Goal: Information Seeking & Learning: Learn about a topic

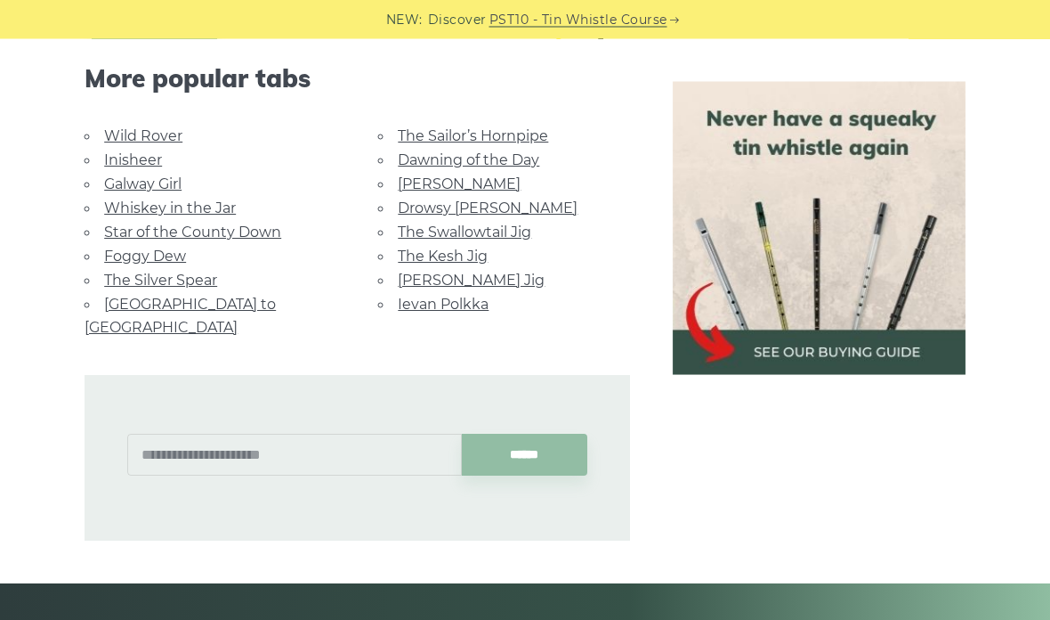
scroll to position [1185, 0]
click at [464, 251] on link "The Kesh Jig" at bounding box center [443, 255] width 90 height 17
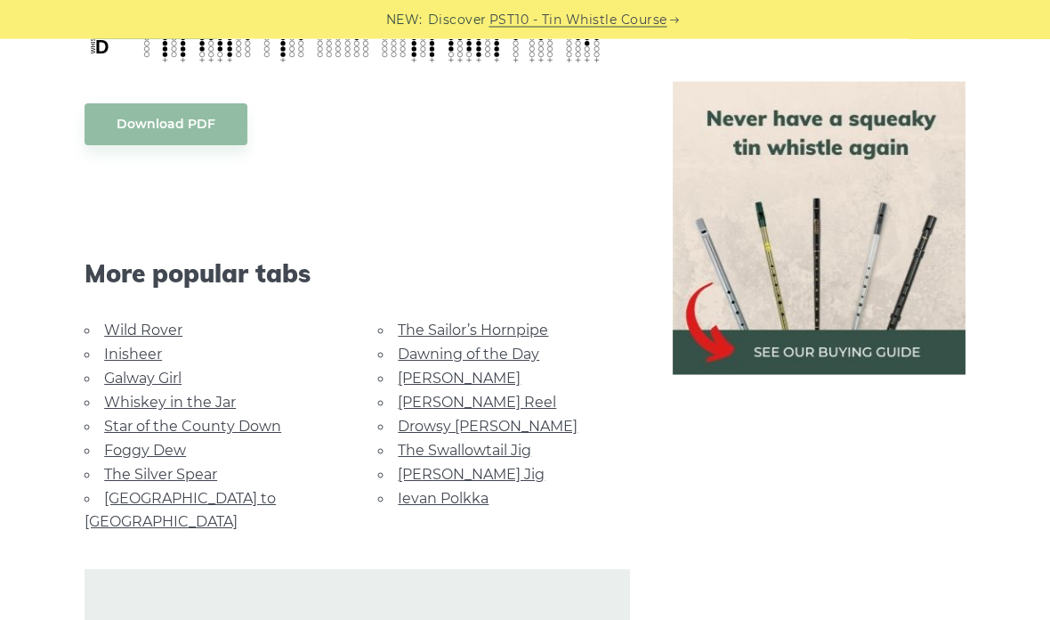
scroll to position [816, 0]
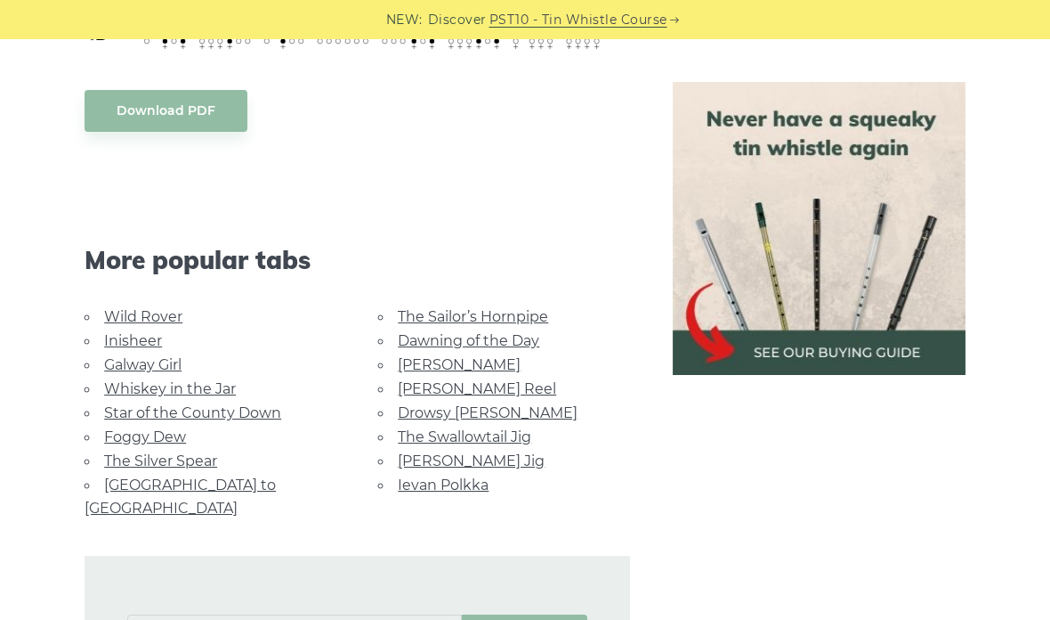
click at [424, 430] on link "The Swallowtail Jig" at bounding box center [465, 436] width 134 height 17
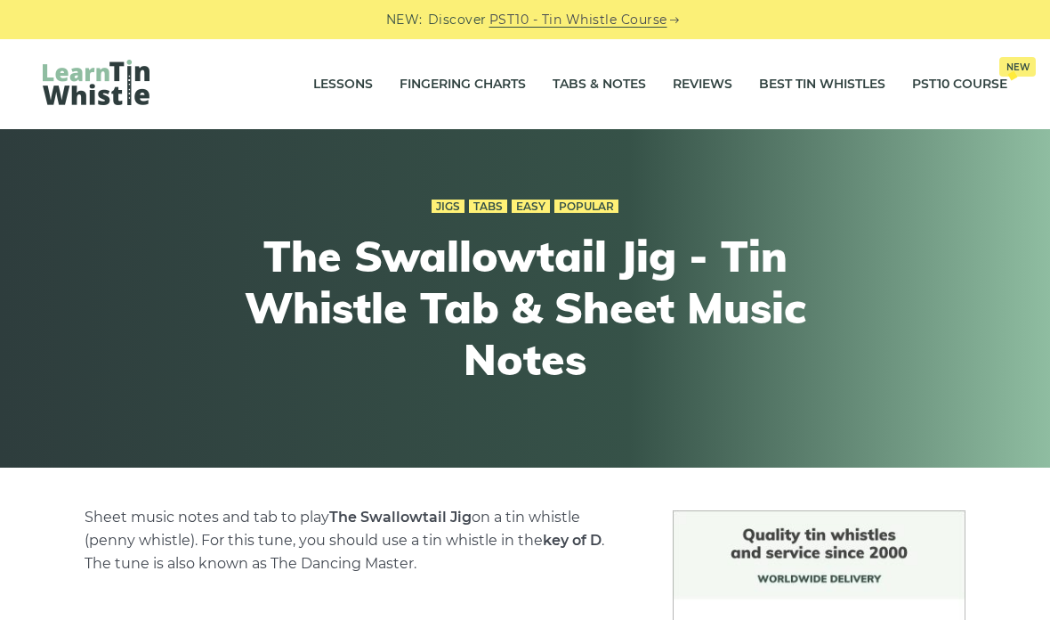
click at [598, 78] on link "Tabs & Notes" at bounding box center [599, 84] width 93 height 45
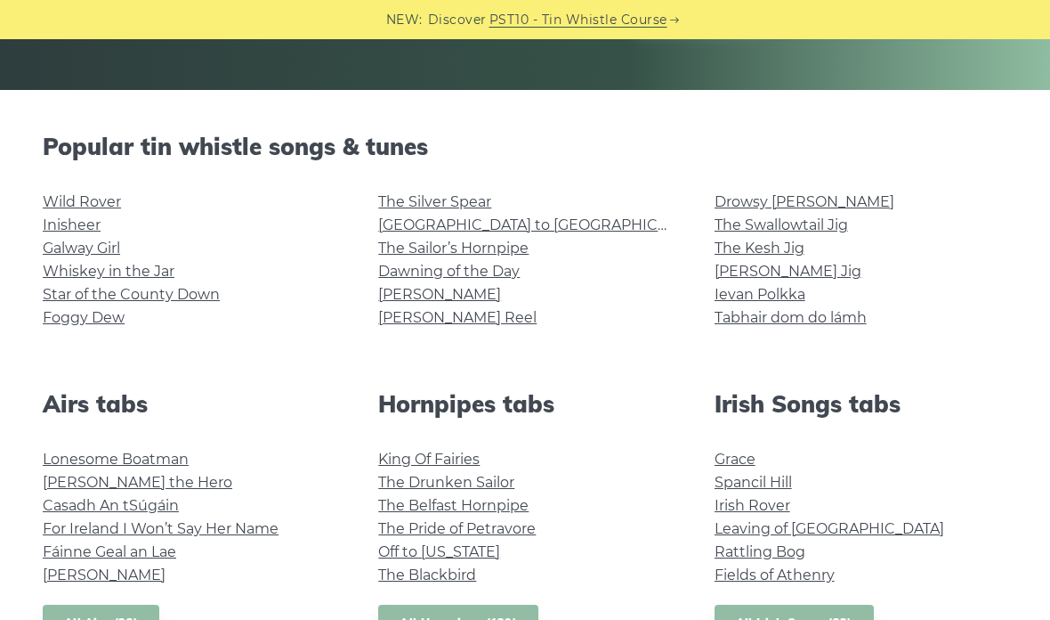
scroll to position [414, 0]
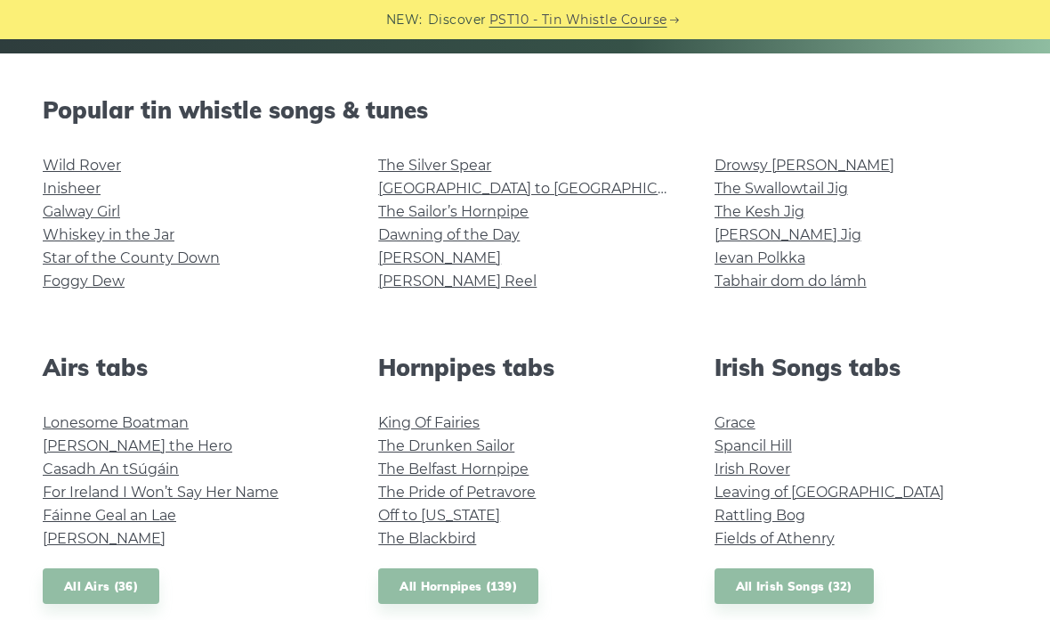
click at [415, 280] on link "[PERSON_NAME] Reel" at bounding box center [457, 280] width 158 height 17
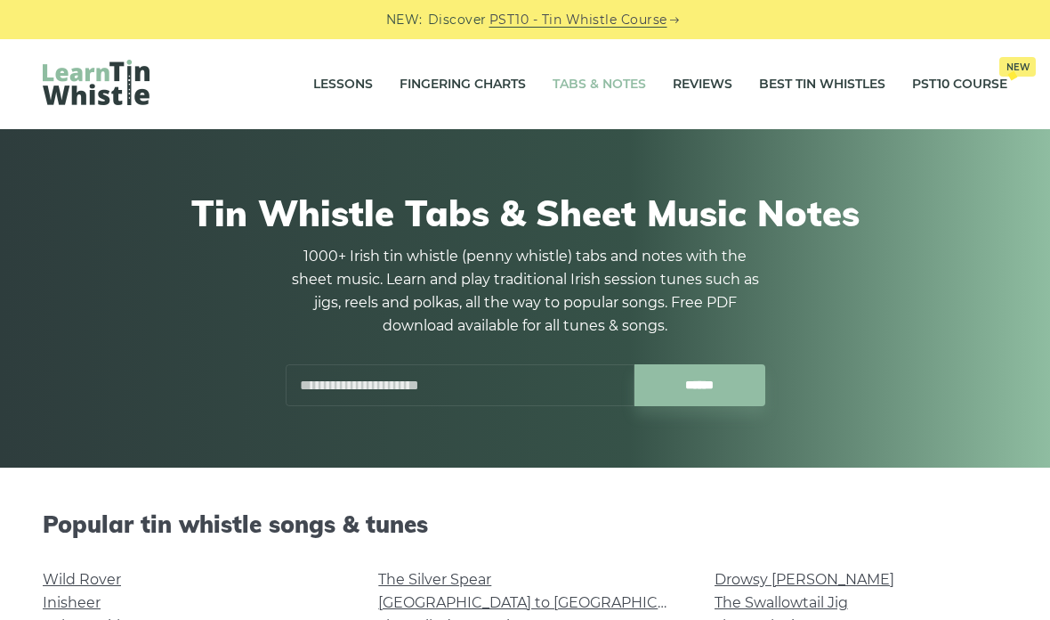
scroll to position [485, 0]
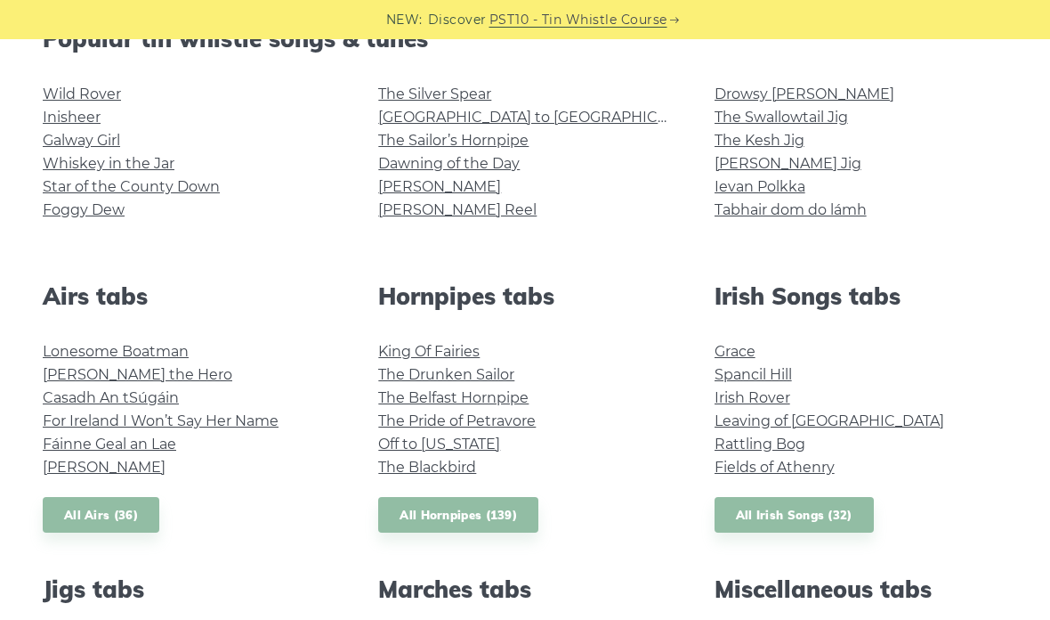
click at [716, 178] on link "Ievan Polkka" at bounding box center [760, 186] width 91 height 17
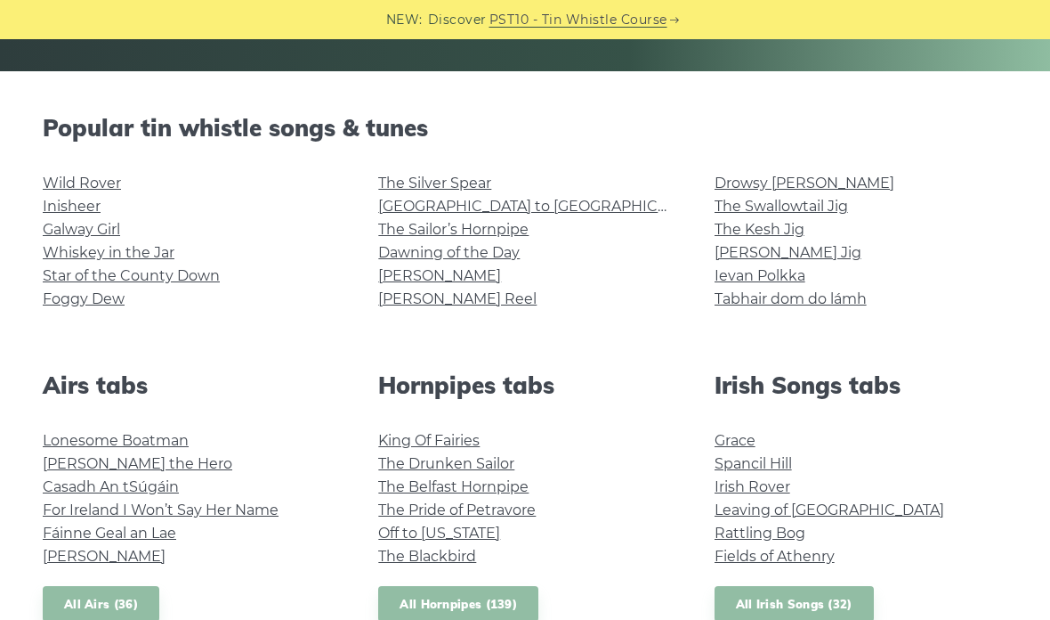
scroll to position [395, 0]
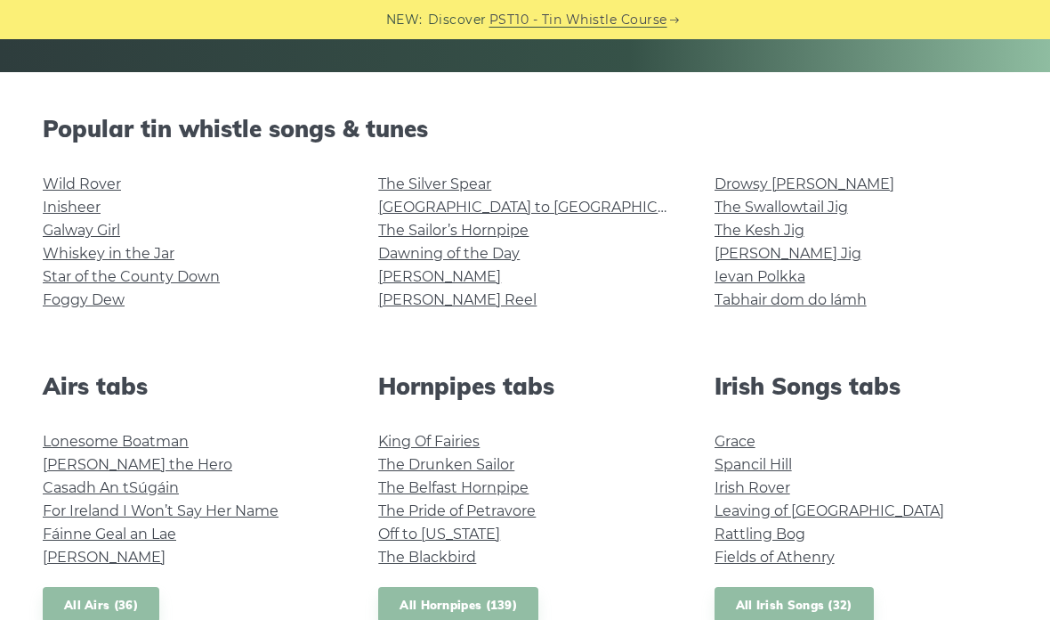
click at [759, 237] on link "The Kesh Jig" at bounding box center [760, 230] width 90 height 17
click at [484, 513] on link "The Pride of Petravore" at bounding box center [457, 510] width 158 height 17
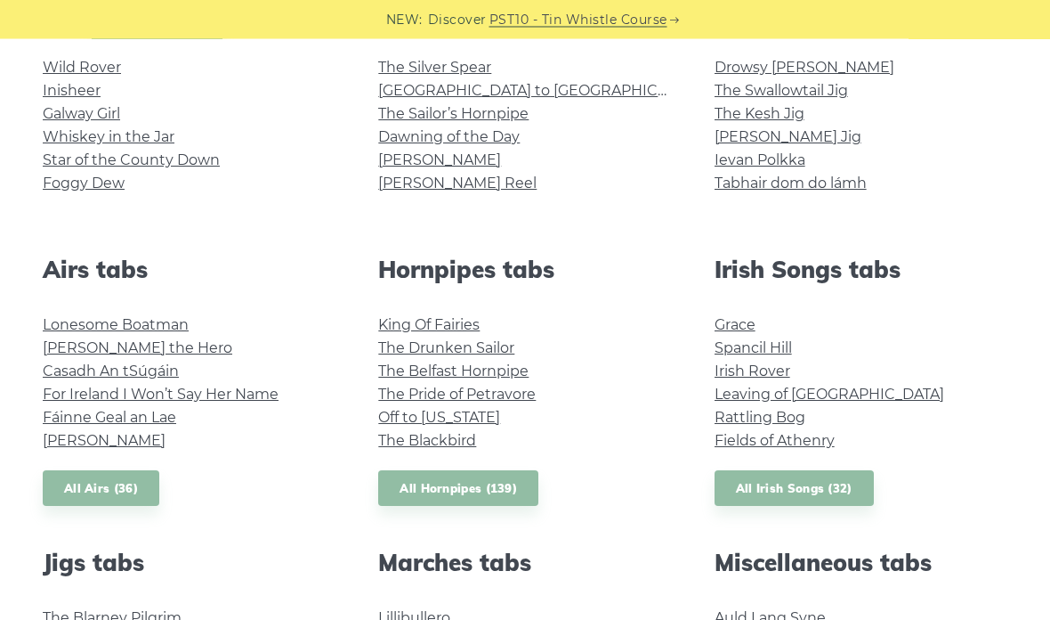
scroll to position [515, 0]
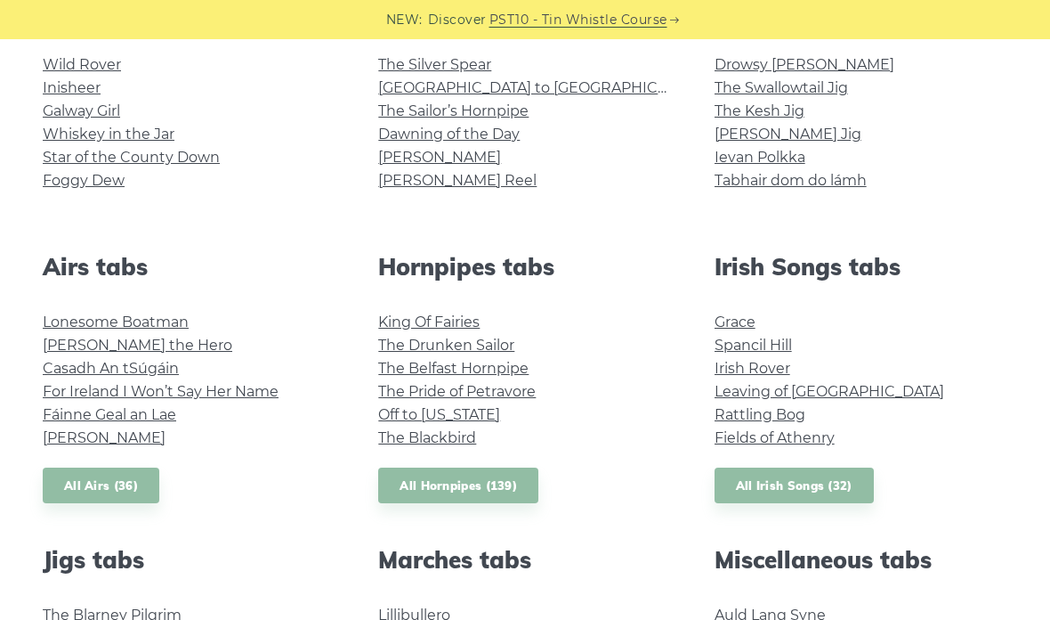
click at [393, 436] on link "The Blackbird" at bounding box center [427, 437] width 98 height 17
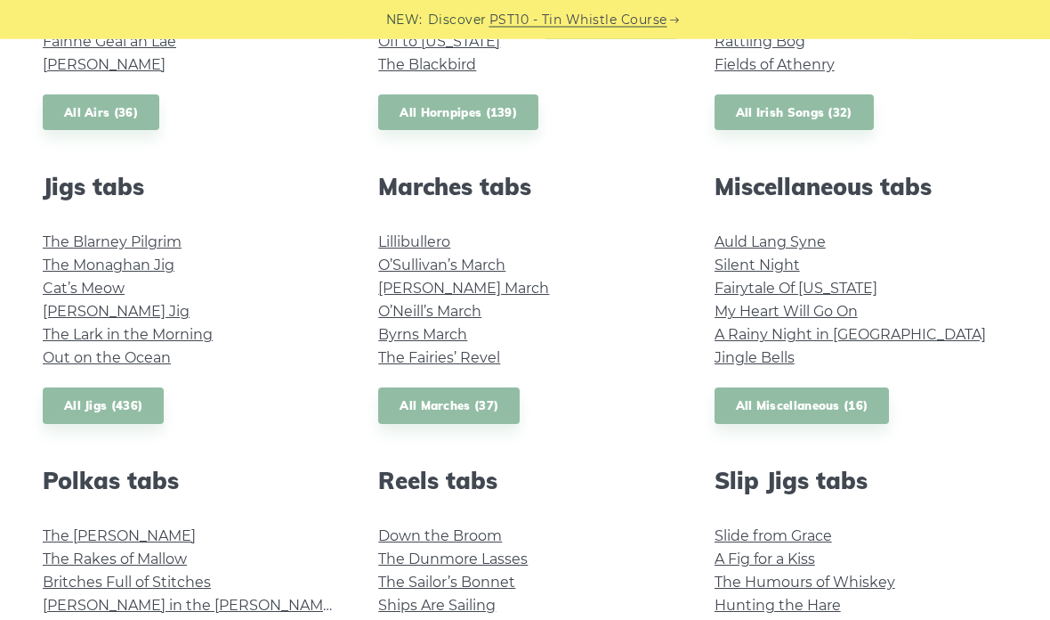
scroll to position [970, 0]
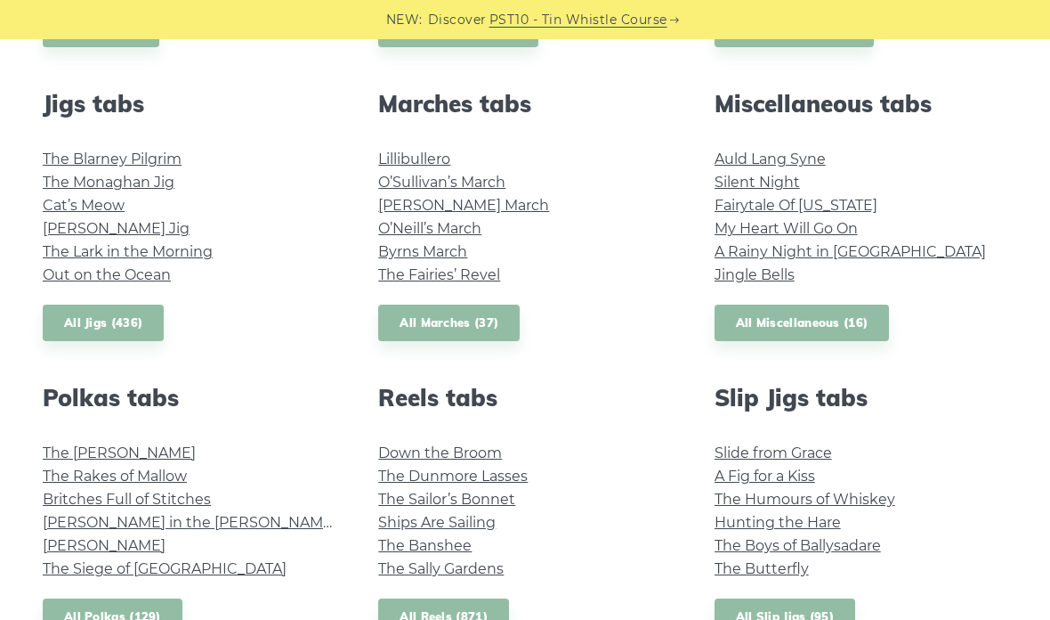
click at [739, 229] on link "My Heart Will Go On" at bounding box center [786, 228] width 143 height 17
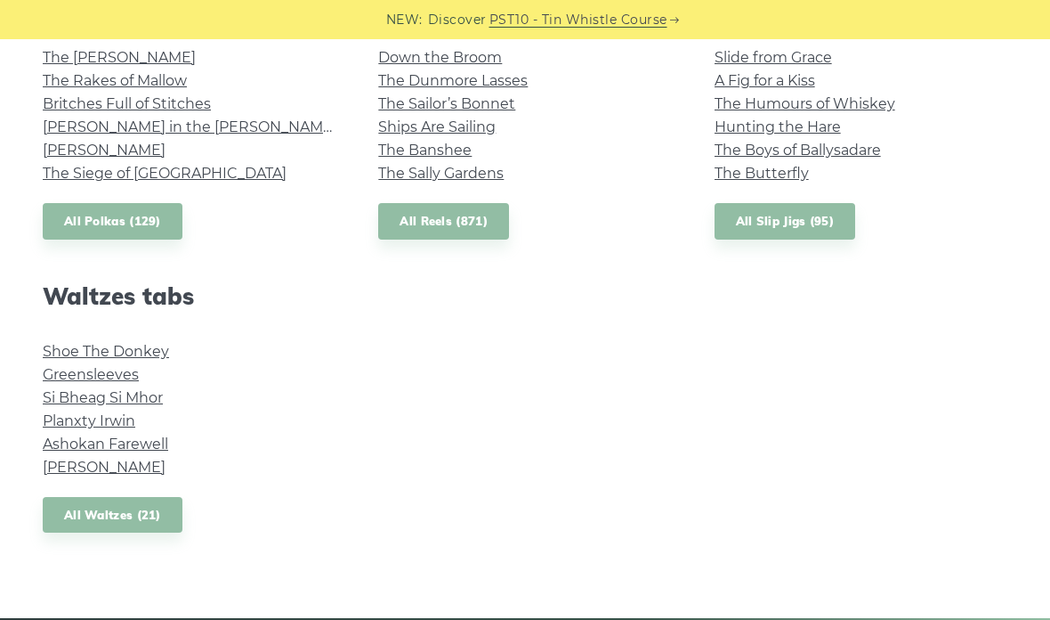
scroll to position [1401, 0]
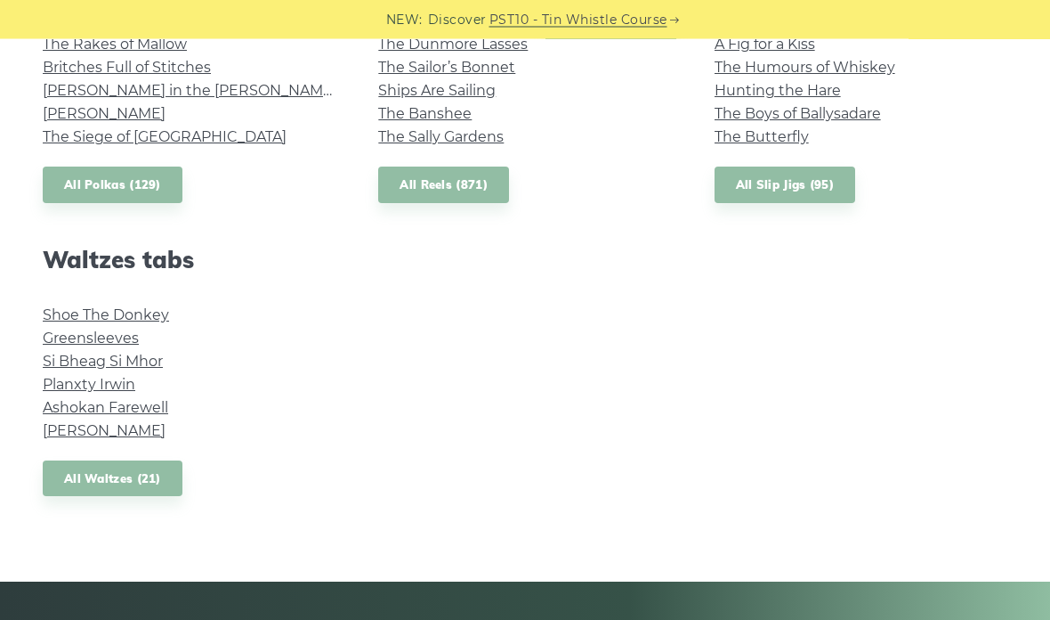
click at [60, 330] on link "Greensleeves" at bounding box center [91, 338] width 96 height 17
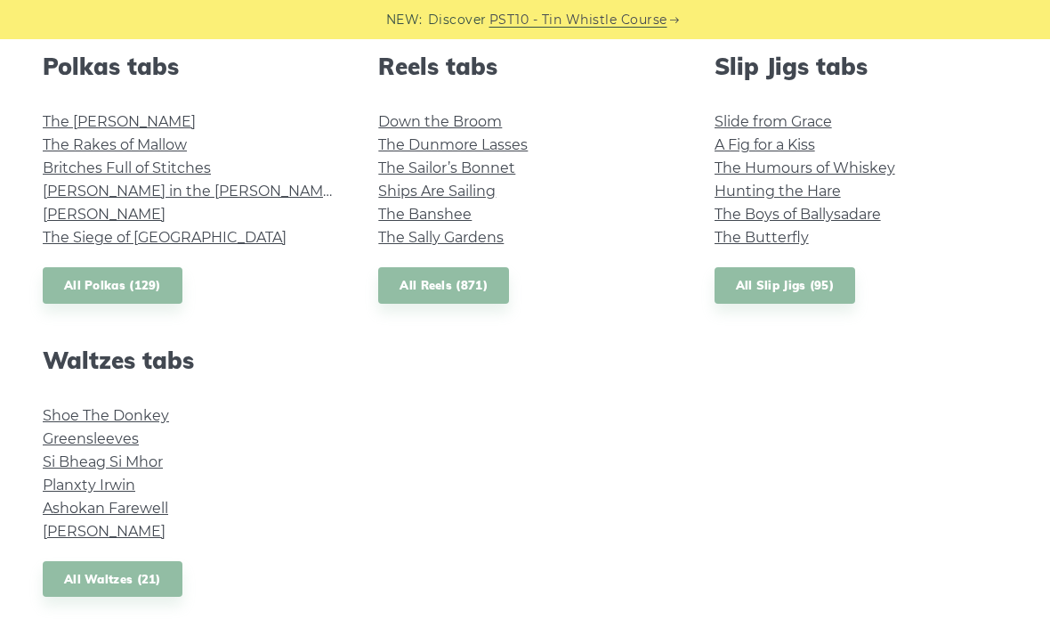
scroll to position [1328, 0]
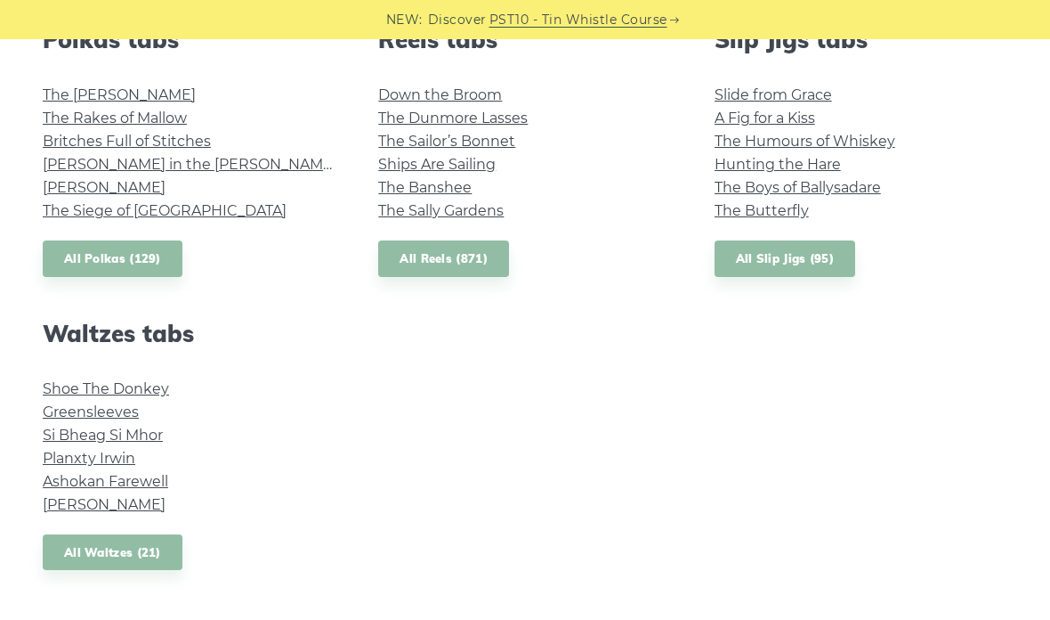
click at [423, 184] on link "The Banshee" at bounding box center [424, 187] width 93 height 17
click at [81, 146] on link "Britches Full of Stitches" at bounding box center [127, 141] width 168 height 17
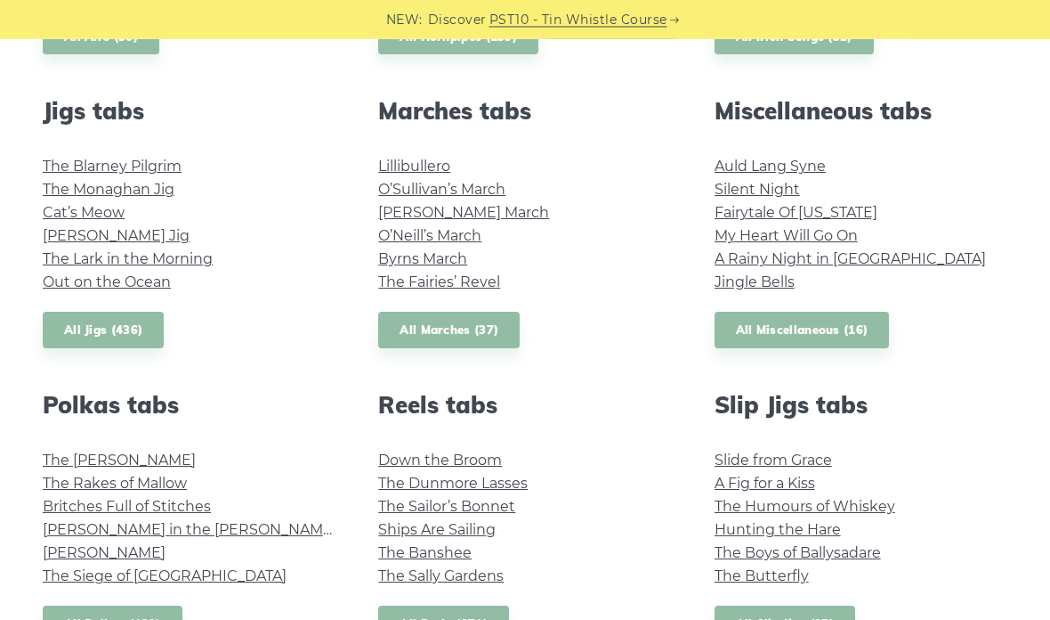
scroll to position [787, 0]
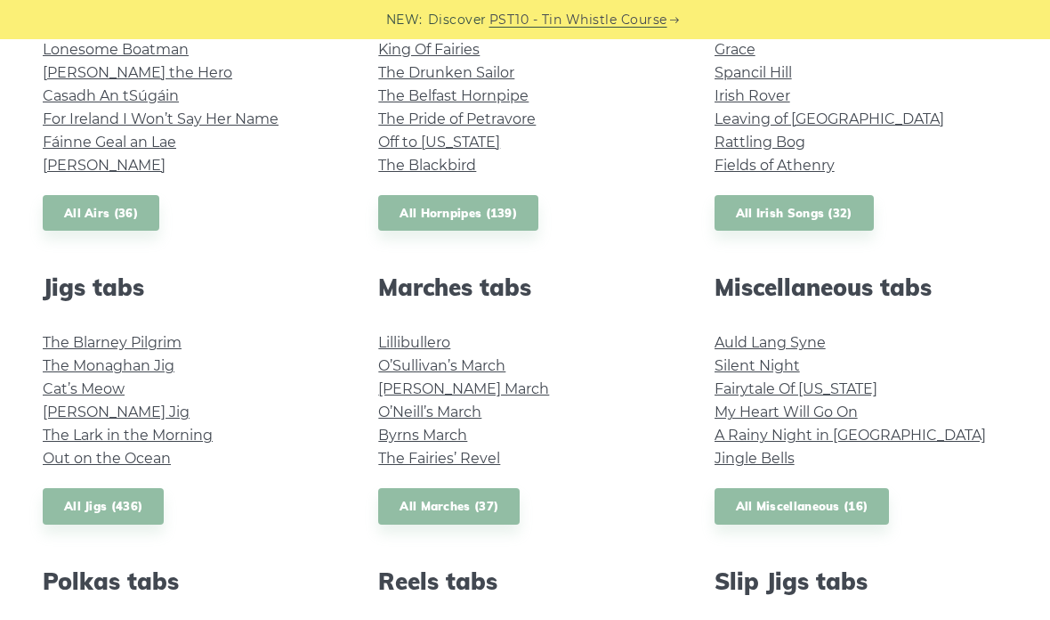
click at [740, 369] on link "Silent Night" at bounding box center [757, 365] width 85 height 17
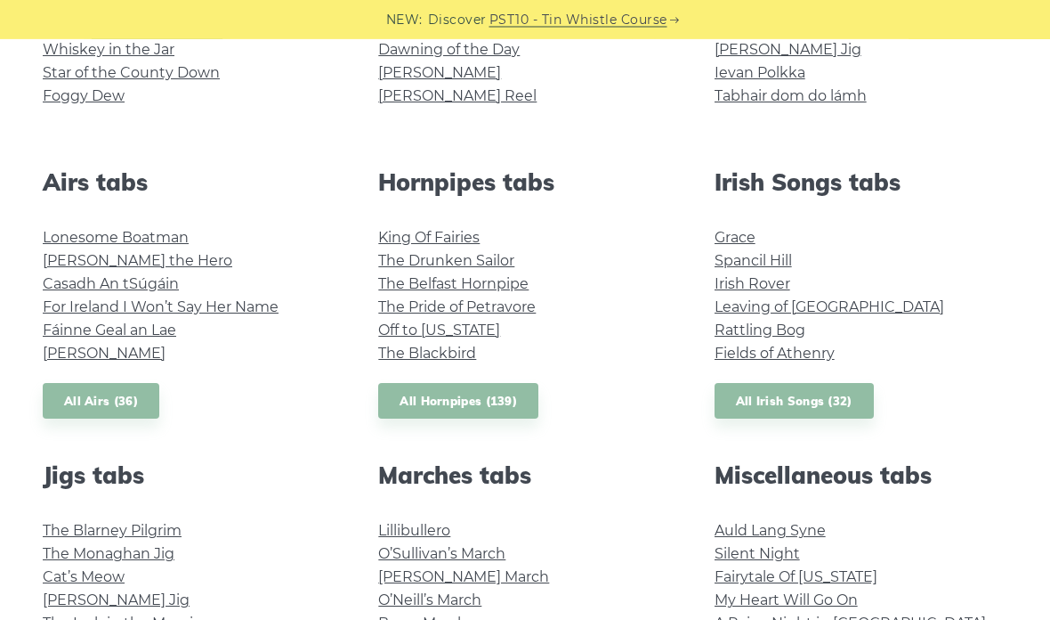
scroll to position [569, 0]
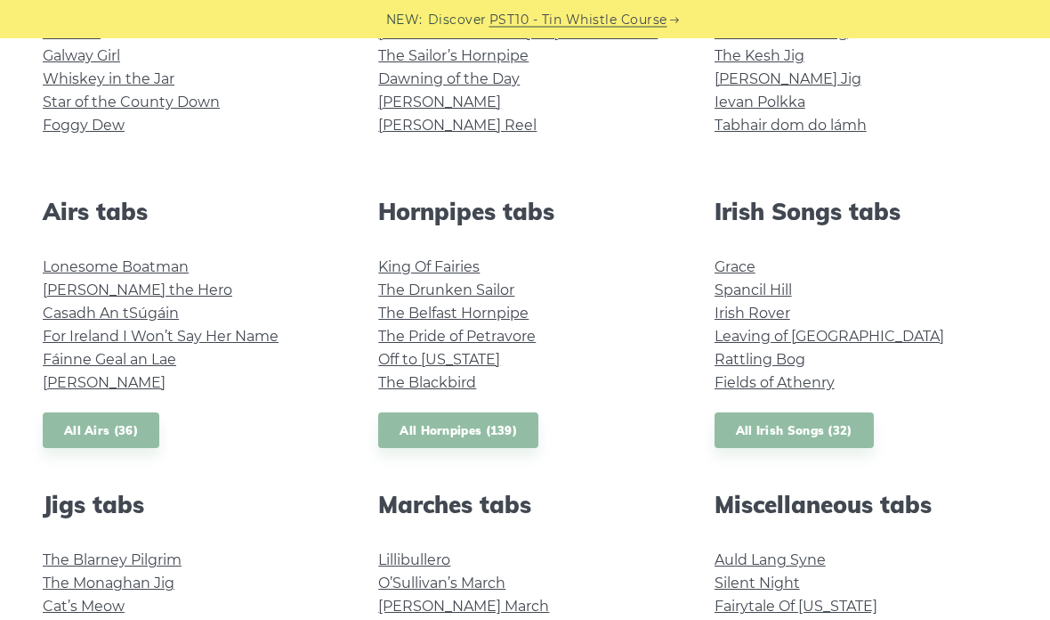
click at [419, 316] on link "The Belfast Hornpipe" at bounding box center [453, 313] width 150 height 17
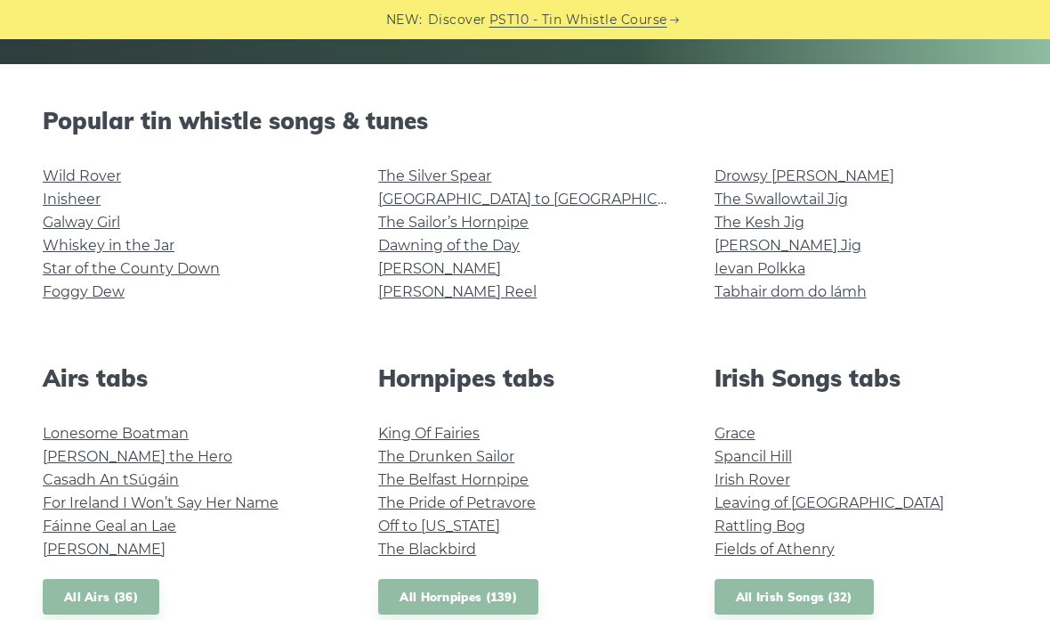
scroll to position [385, 0]
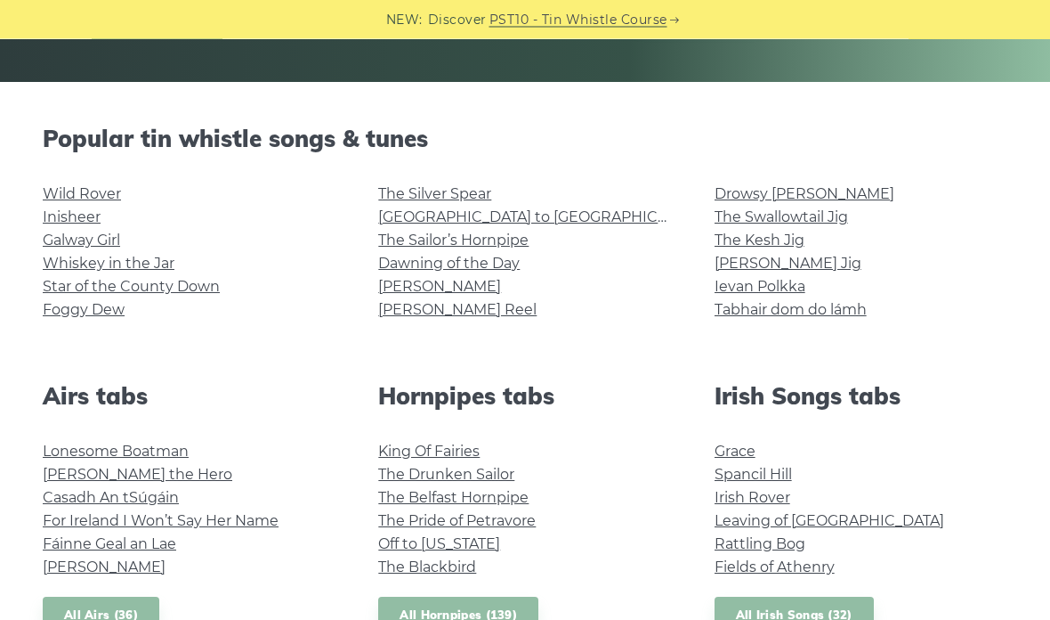
click at [396, 309] on link "[PERSON_NAME] Reel" at bounding box center [457, 310] width 158 height 17
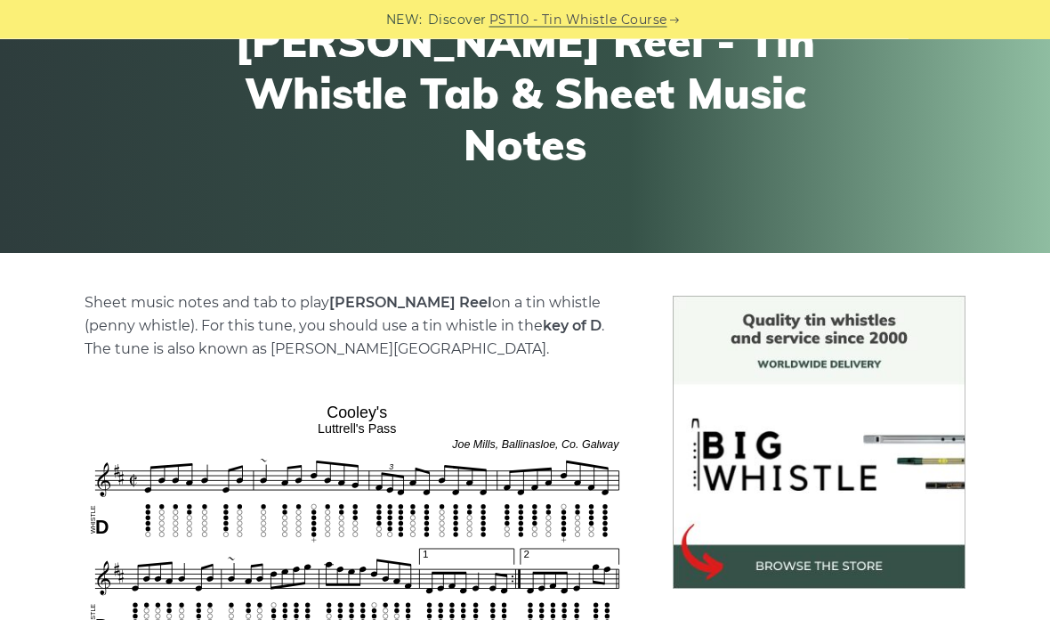
scroll to position [199, 0]
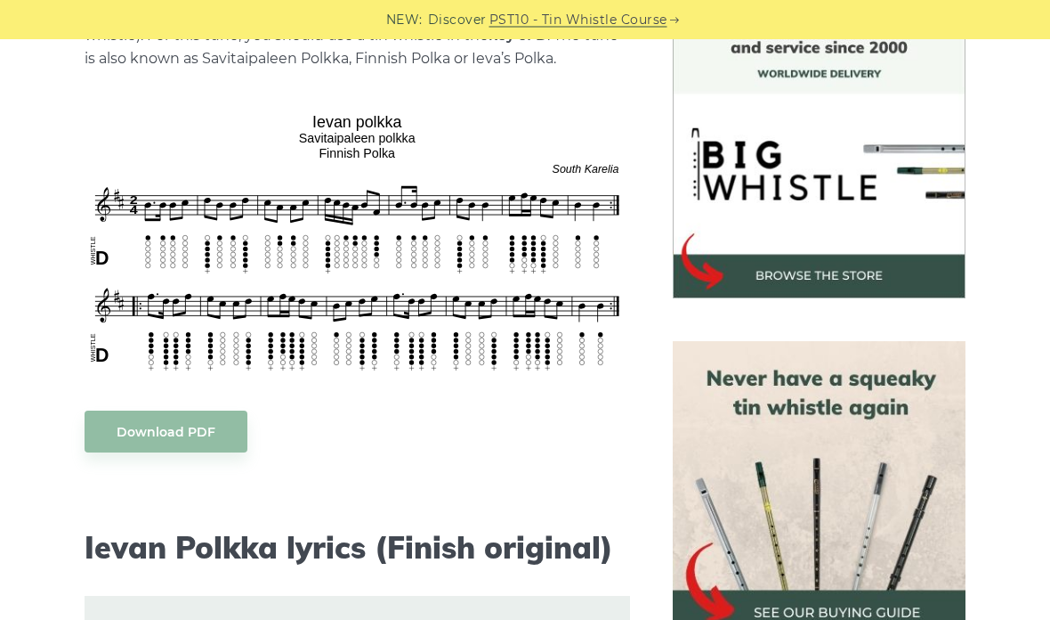
scroll to position [534, 0]
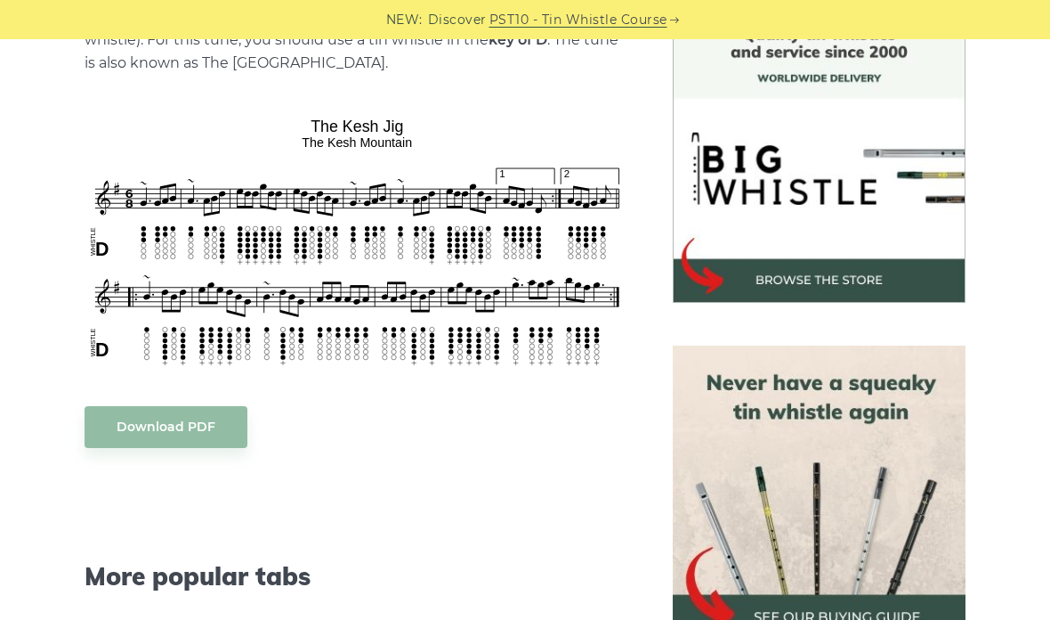
scroll to position [499, 0]
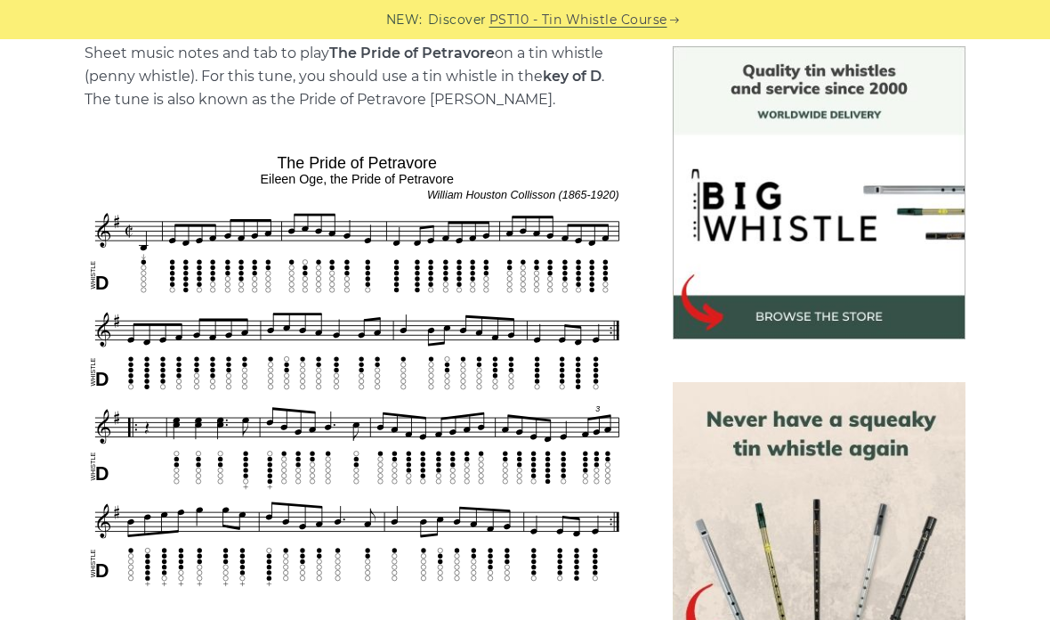
scroll to position [428, 0]
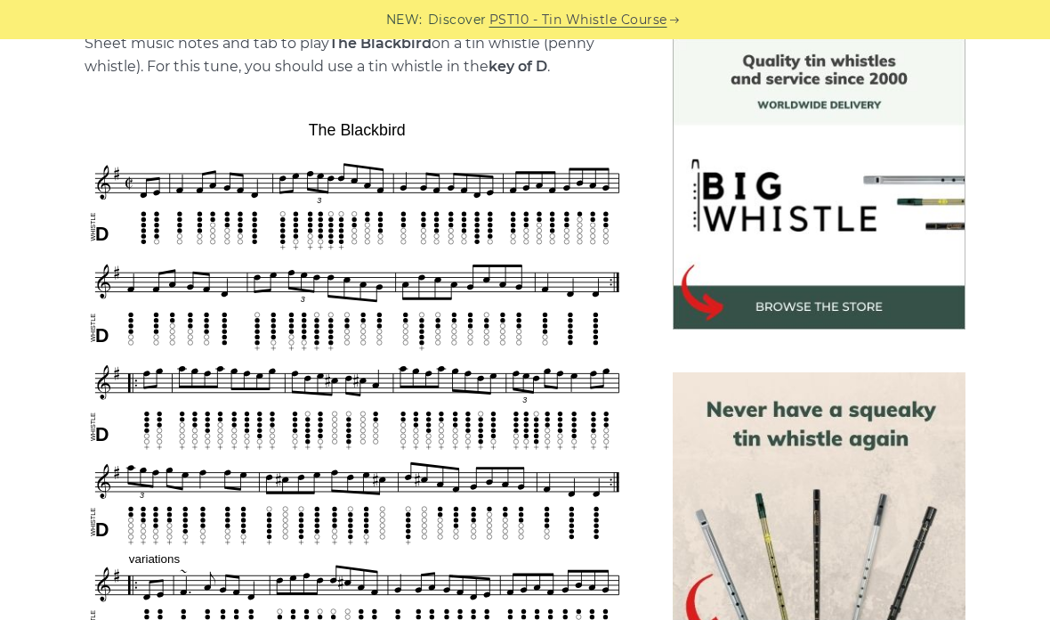
scroll to position [460, 0]
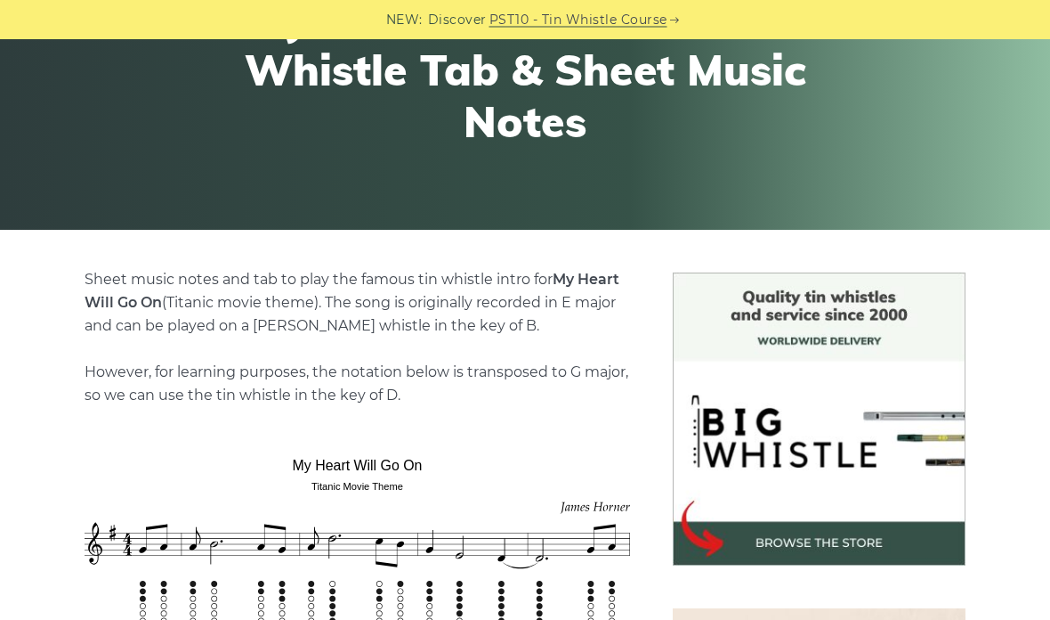
scroll to position [224, 0]
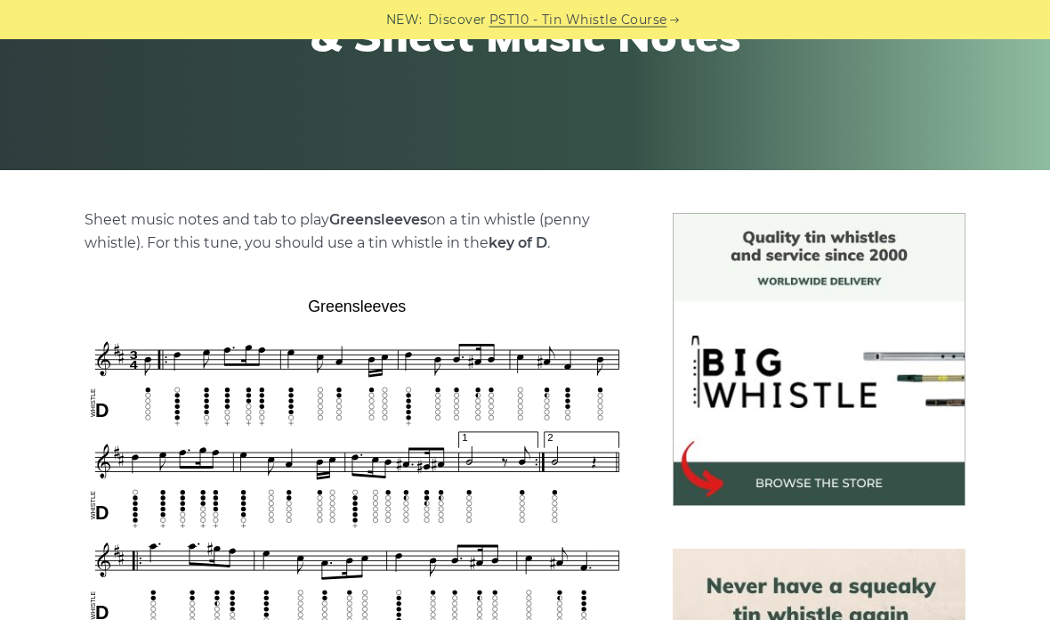
scroll to position [226, 0]
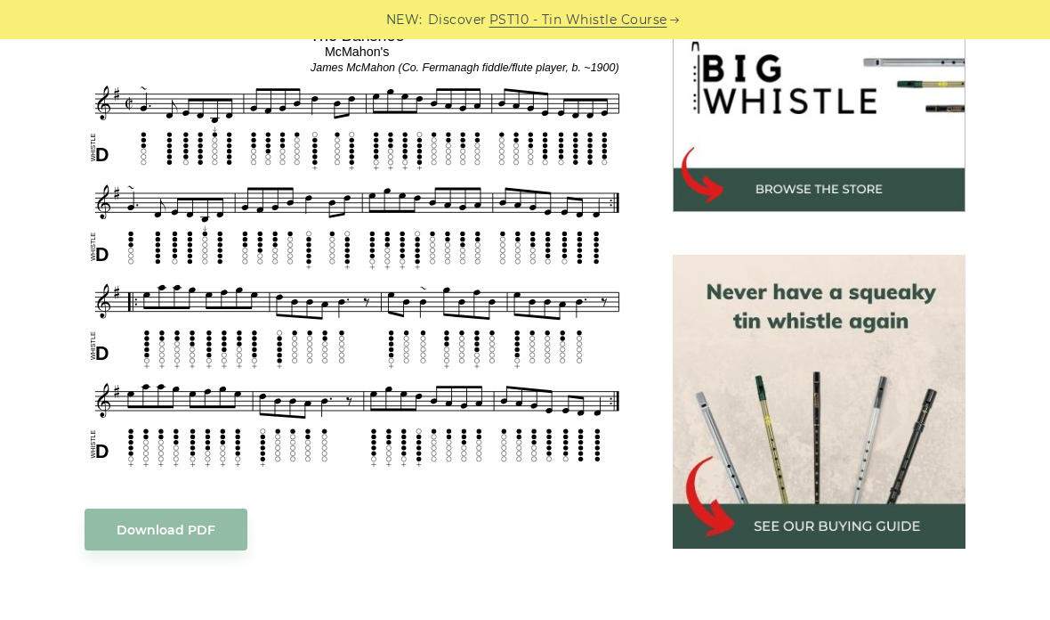
scroll to position [597, 0]
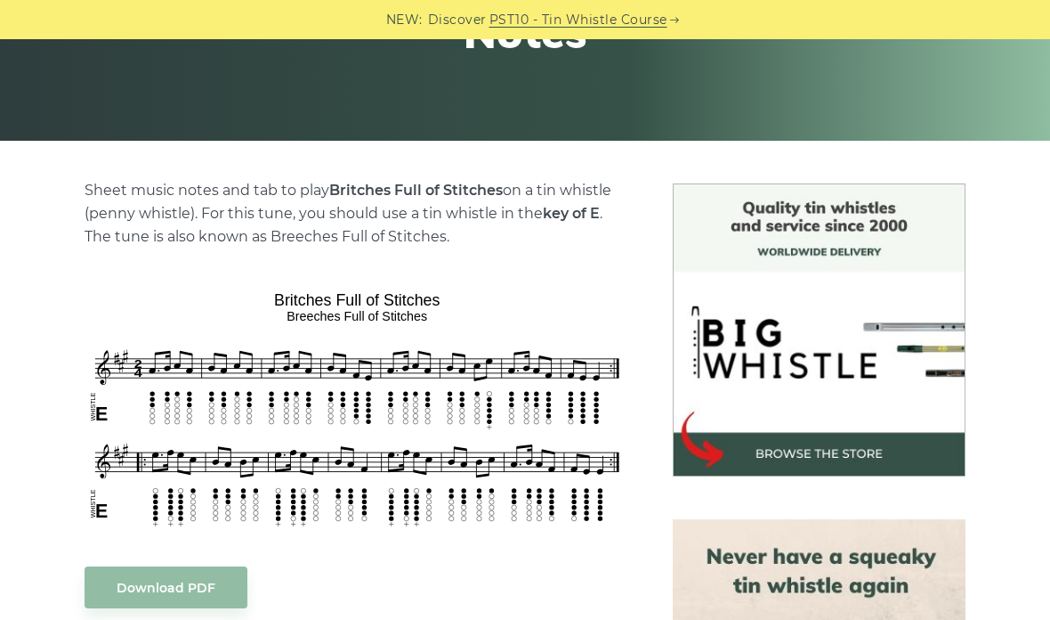
scroll to position [280, 0]
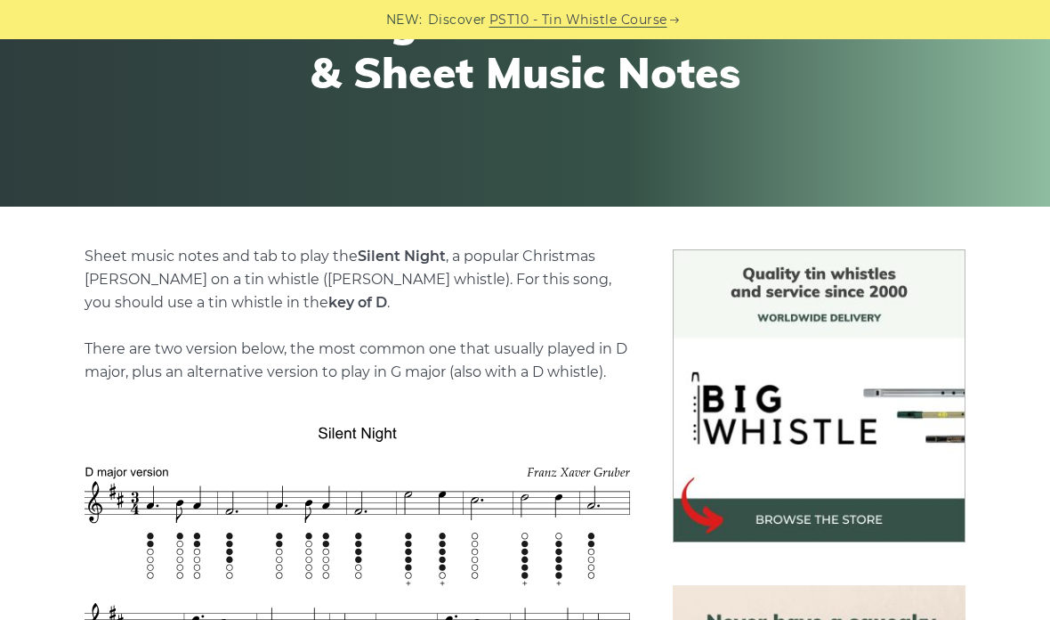
scroll to position [219, 0]
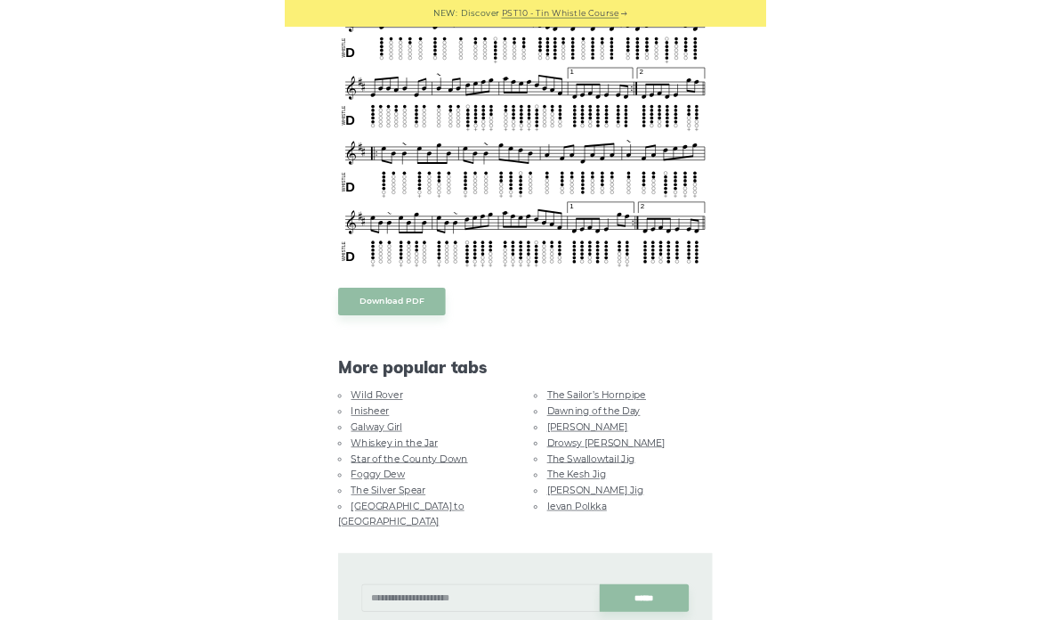
scroll to position [593, 0]
